Goal: Information Seeking & Learning: Learn about a topic

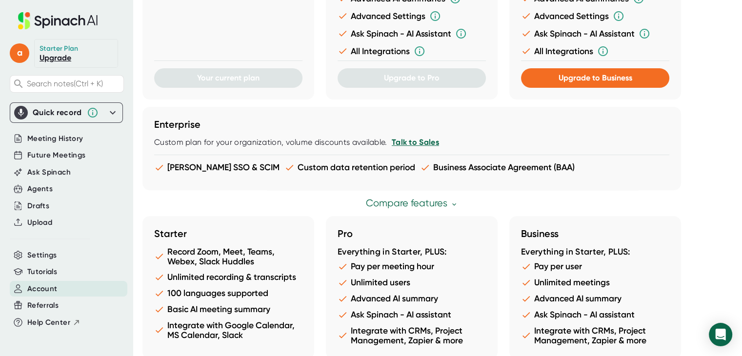
scroll to position [524, 0]
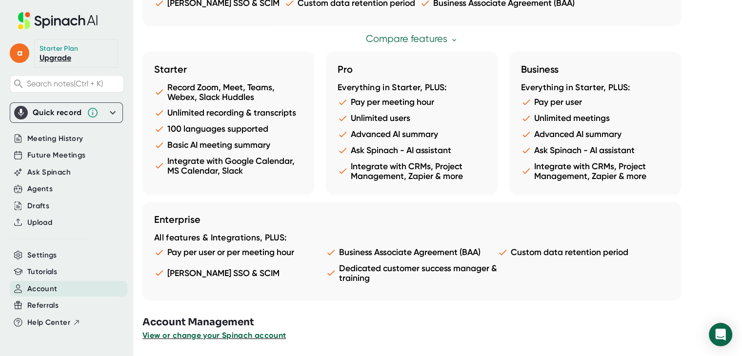
click at [239, 336] on span "View or change your Spinach account" at bounding box center [213, 335] width 143 height 9
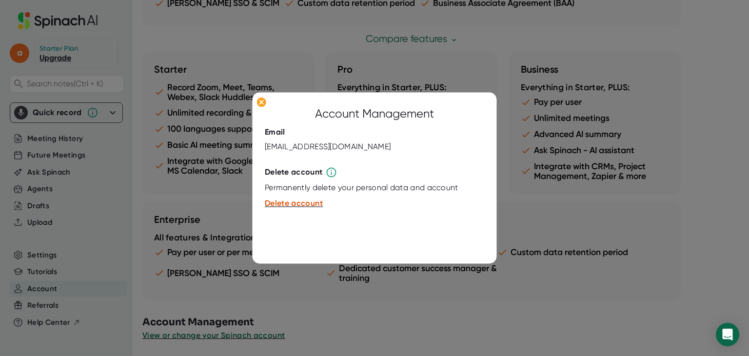
click at [553, 261] on div at bounding box center [374, 178] width 749 height 356
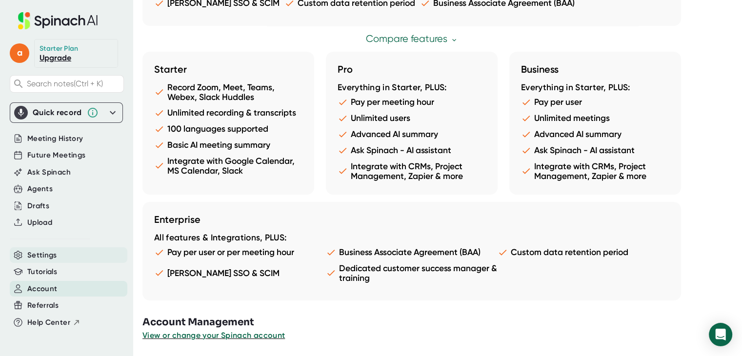
click at [41, 254] on span "Settings" at bounding box center [42, 255] width 30 height 11
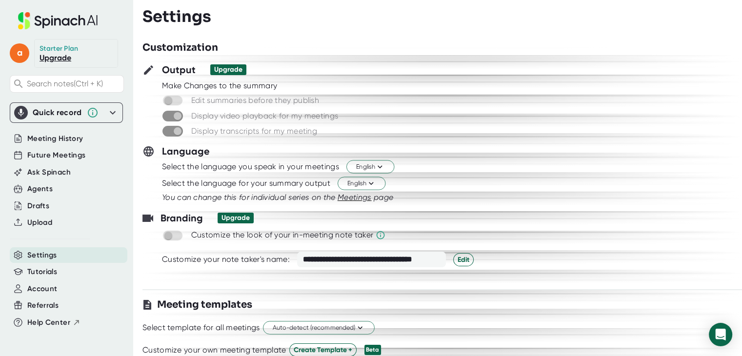
click at [308, 93] on div at bounding box center [441, 93] width 599 height 4
click at [61, 26] on icon at bounding box center [58, 20] width 130 height 17
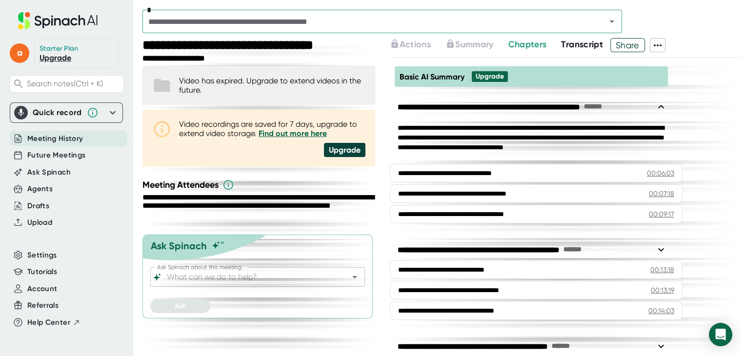
click at [614, 16] on icon "Open" at bounding box center [612, 22] width 12 height 12
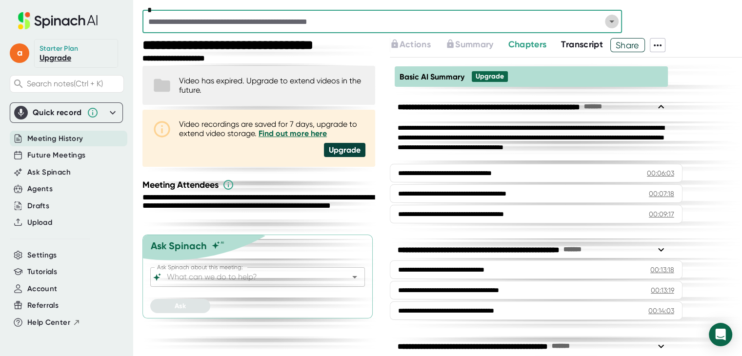
click at [611, 18] on icon "Open" at bounding box center [612, 22] width 12 height 12
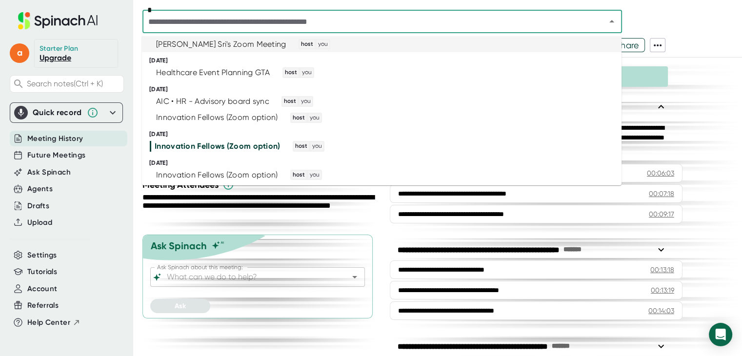
scroll to position [115, 0]
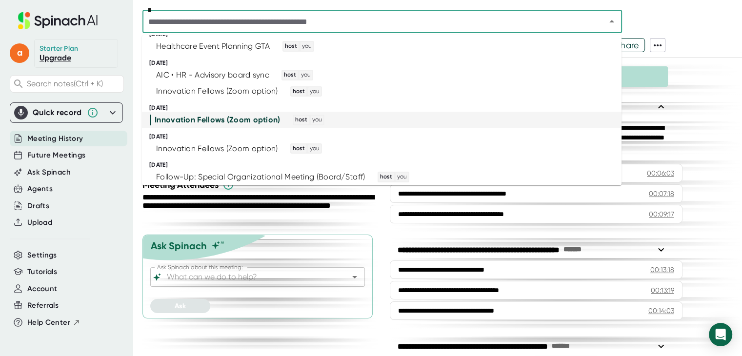
click at [697, 109] on div "**********" at bounding box center [566, 207] width 352 height 298
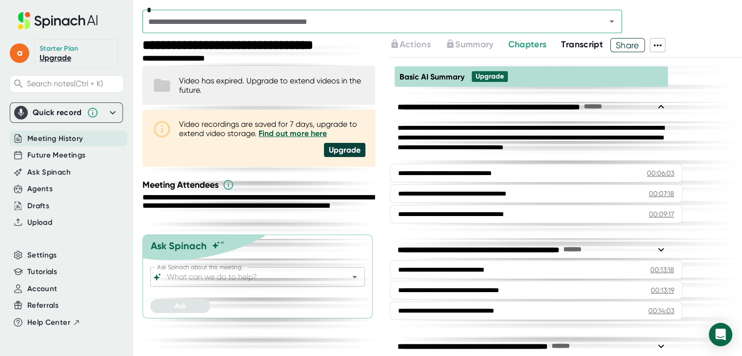
click at [580, 49] on span "Transcript" at bounding box center [582, 44] width 42 height 11
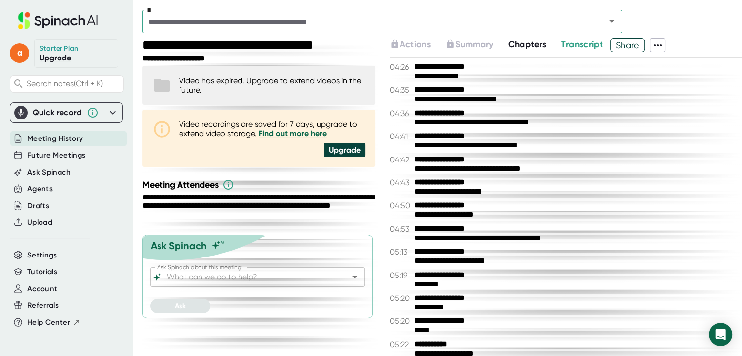
drag, startPoint x: 442, startPoint y: 22, endPoint x: 492, endPoint y: 3, distance: 53.7
click at [442, 22] on input "text" at bounding box center [367, 22] width 445 height 14
